Goal: Task Accomplishment & Management: Manage account settings

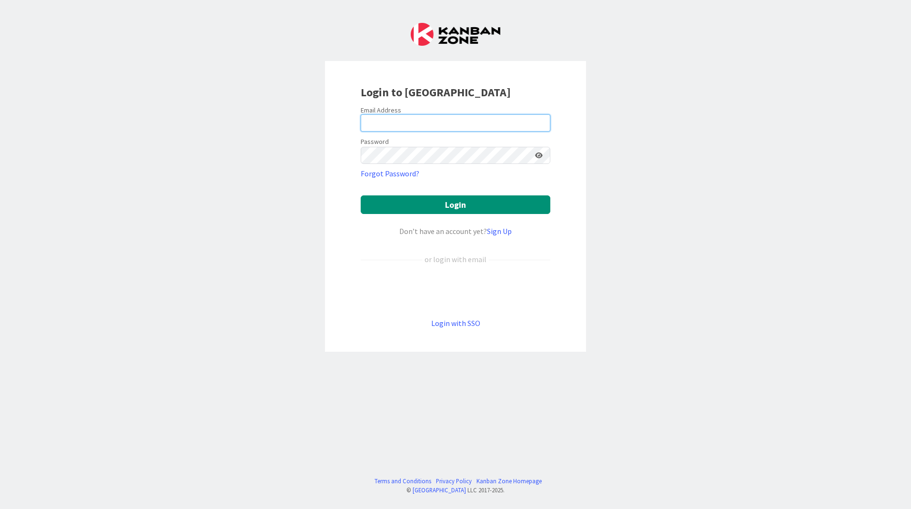
click at [413, 121] on input "email" at bounding box center [456, 122] width 190 height 17
click at [541, 120] on keeper-lock "Open Keeper Popup" at bounding box center [539, 122] width 11 height 11
click at [458, 318] on link "Login with SSO" at bounding box center [455, 323] width 49 height 10
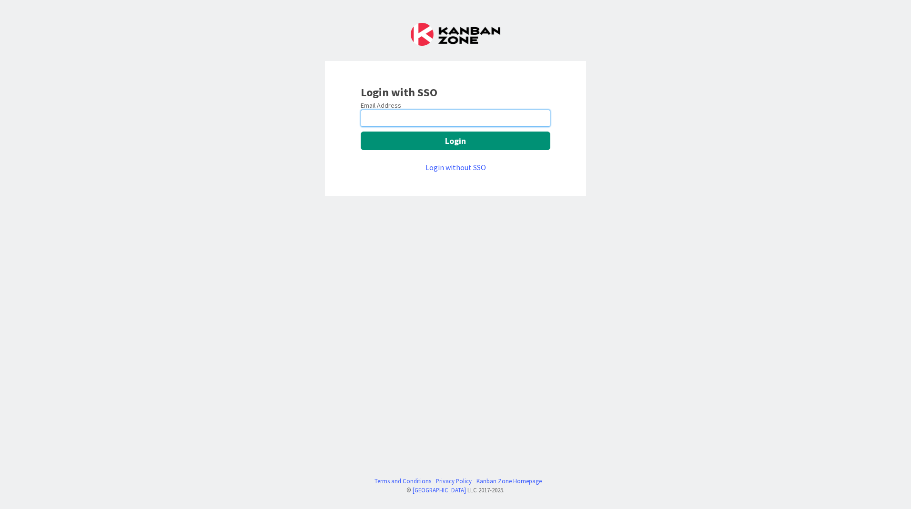
click at [423, 116] on input "email" at bounding box center [456, 118] width 190 height 17
type input "[EMAIL_ADDRESS][PERSON_NAME][DOMAIN_NAME]"
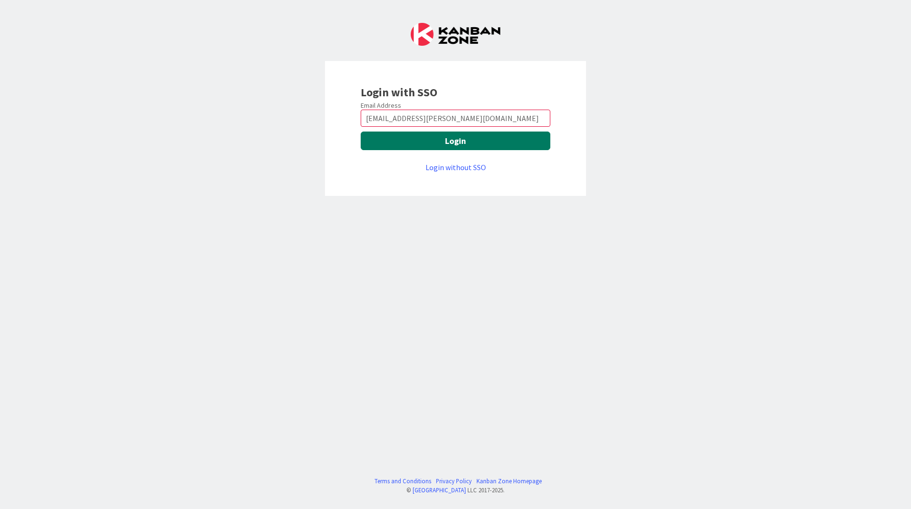
click at [436, 135] on button "Login" at bounding box center [456, 140] width 190 height 19
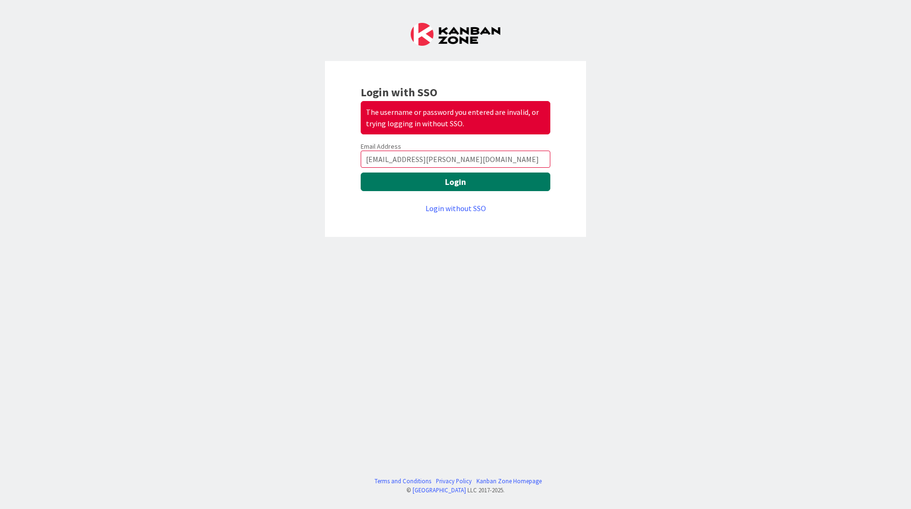
click at [484, 182] on button "Login" at bounding box center [456, 181] width 190 height 19
click at [461, 178] on button "Login" at bounding box center [456, 181] width 190 height 19
click at [455, 210] on link "Login without SSO" at bounding box center [455, 208] width 60 height 10
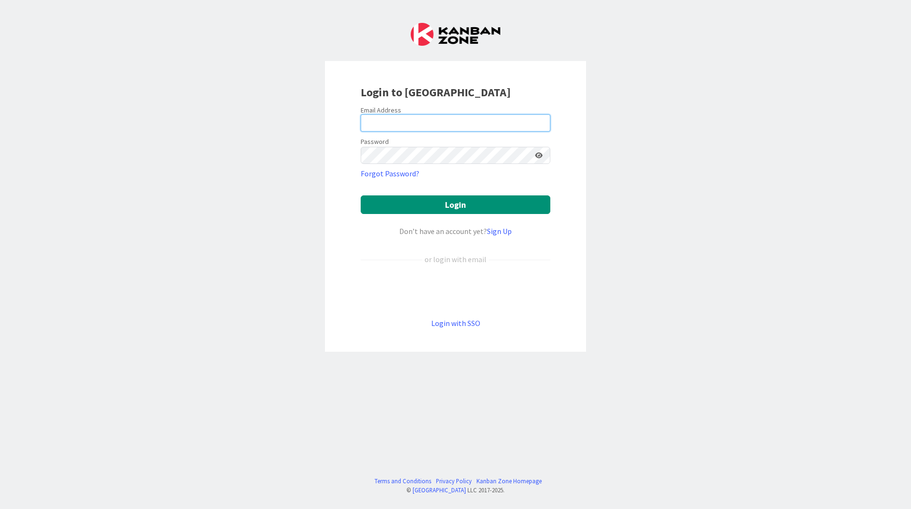
click at [392, 118] on input "email" at bounding box center [456, 122] width 190 height 17
type input "[EMAIL_ADDRESS][PERSON_NAME][DOMAIN_NAME]"
click at [523, 156] on keeper-lock "Open Keeper Popup" at bounding box center [525, 155] width 11 height 11
